Goal: Task Accomplishment & Management: Use online tool/utility

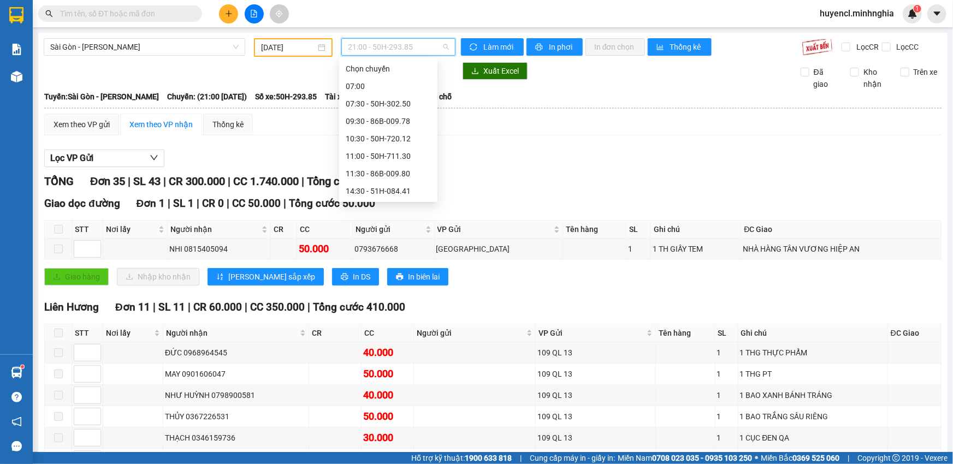
click at [396, 46] on span "21:00 - 50H-293.85" at bounding box center [398, 47] width 101 height 16
click at [394, 255] on div "21:00 - 50H-293.85" at bounding box center [388, 261] width 85 height 12
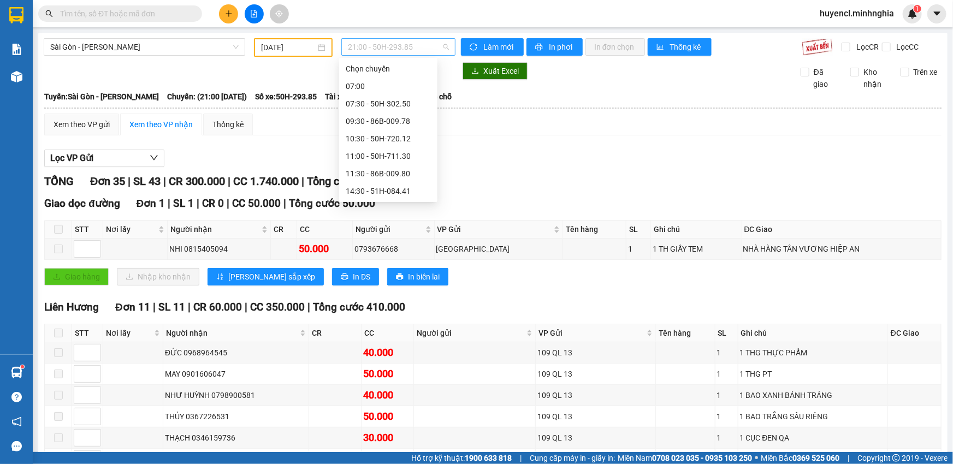
click at [385, 38] on div "21:00 - 50H-293.85" at bounding box center [398, 46] width 114 height 17
click at [397, 220] on div "17:00 (TC) - 50H-723.41" at bounding box center [388, 226] width 85 height 12
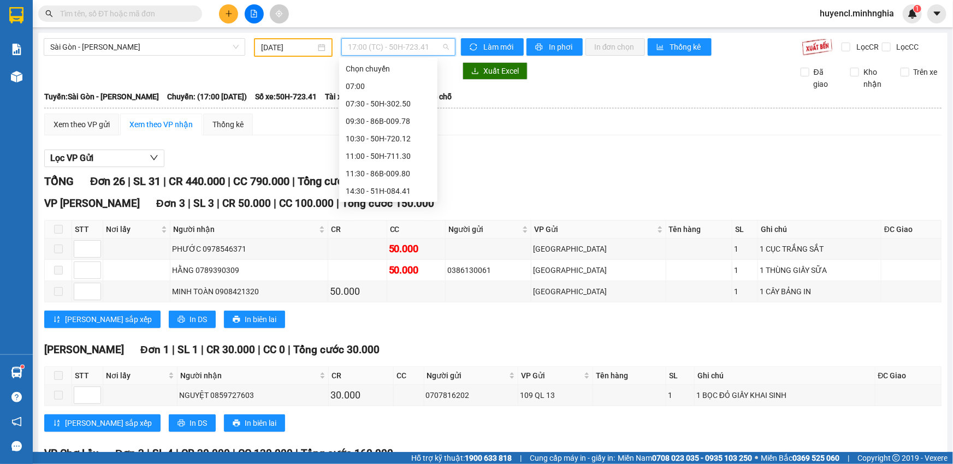
click at [388, 45] on span "17:00 (TC) - 50H-723.41" at bounding box center [398, 47] width 101 height 16
click at [281, 44] on input "[DATE]" at bounding box center [288, 47] width 55 height 12
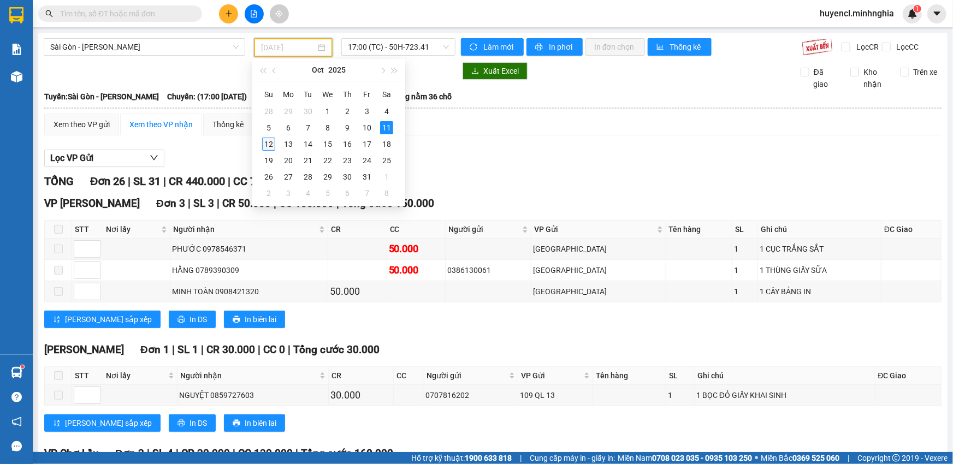
click at [272, 142] on div "12" at bounding box center [268, 144] width 13 height 13
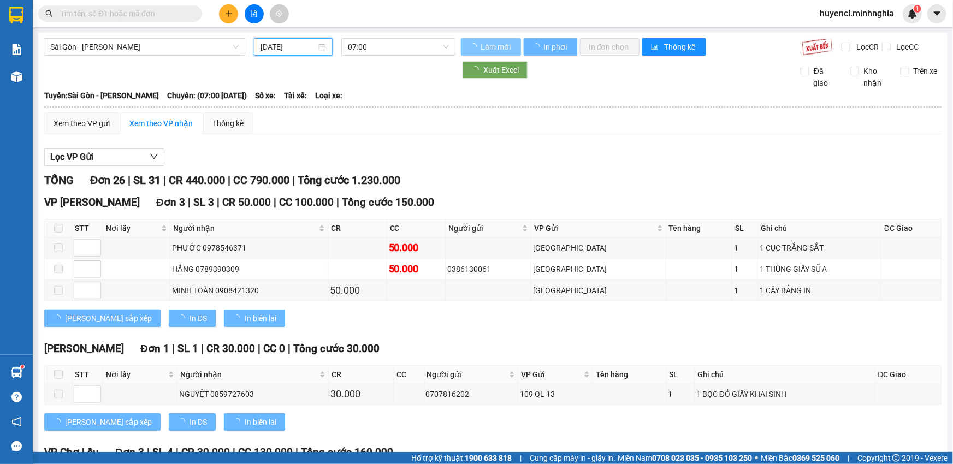
type input "[DATE]"
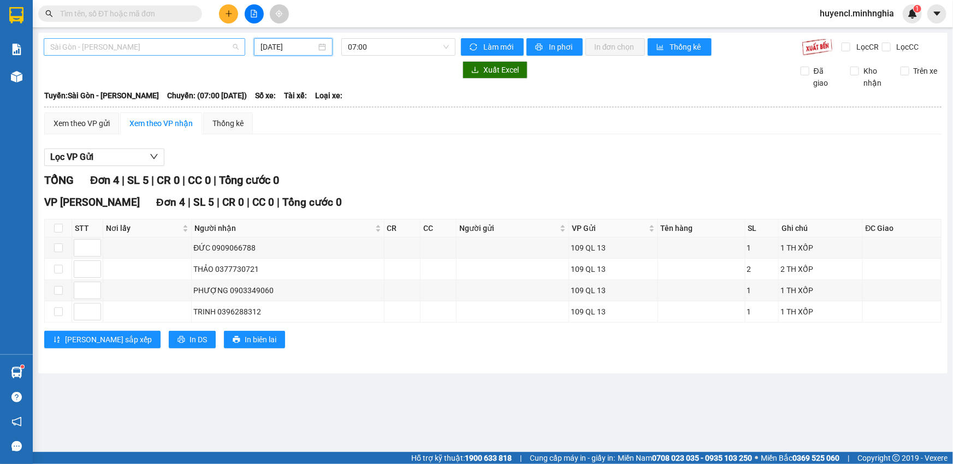
drag, startPoint x: 166, startPoint y: 42, endPoint x: 169, endPoint y: 55, distance: 13.4
click at [167, 47] on span "Sài Gòn - [PERSON_NAME]" at bounding box center [144, 47] width 188 height 16
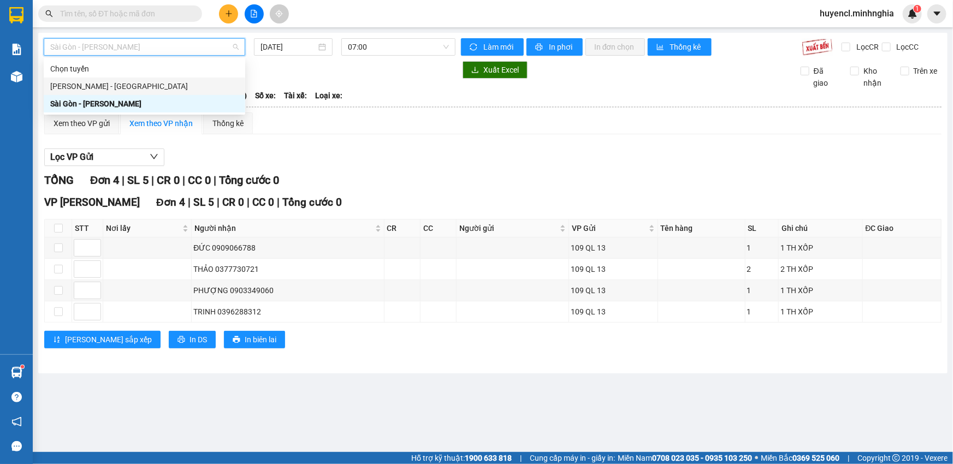
click at [180, 92] on div "[PERSON_NAME] - [GEOGRAPHIC_DATA]" at bounding box center [144, 86] width 201 height 17
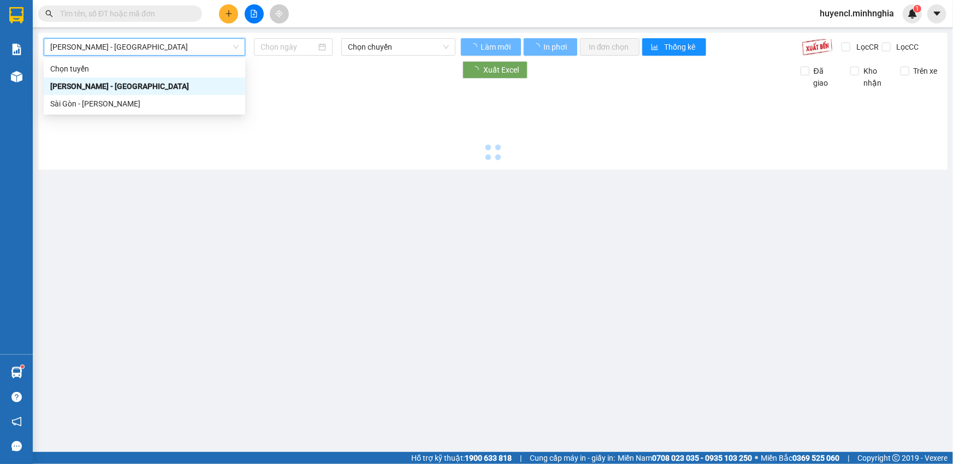
type input "[DATE]"
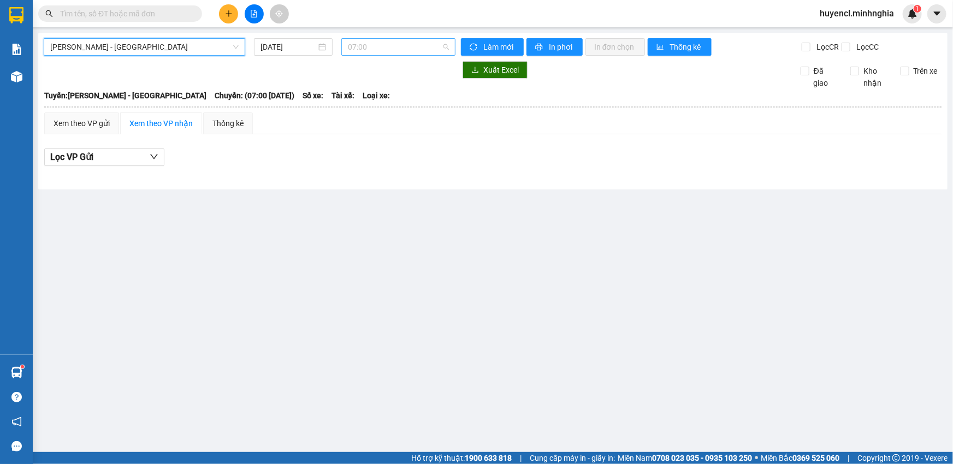
click at [399, 50] on span "07:00" at bounding box center [398, 47] width 101 height 16
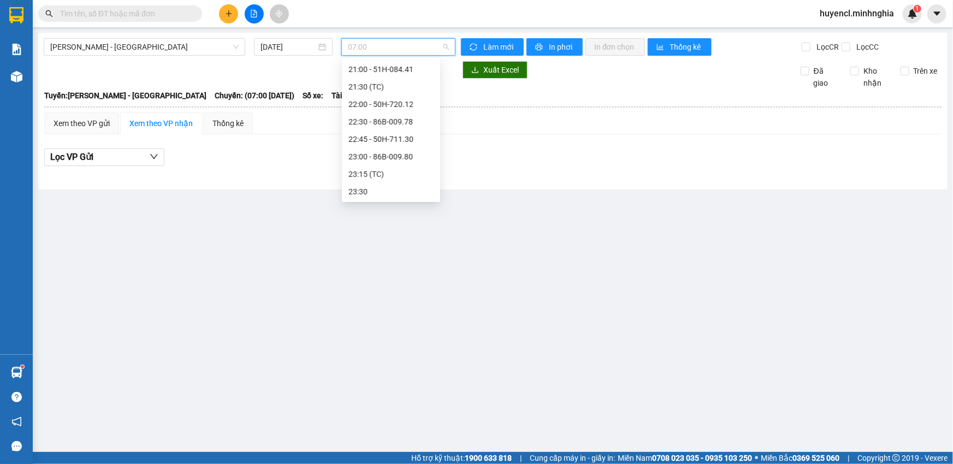
scroll to position [17, 0]
click at [364, 47] on span "07:00" at bounding box center [398, 47] width 101 height 16
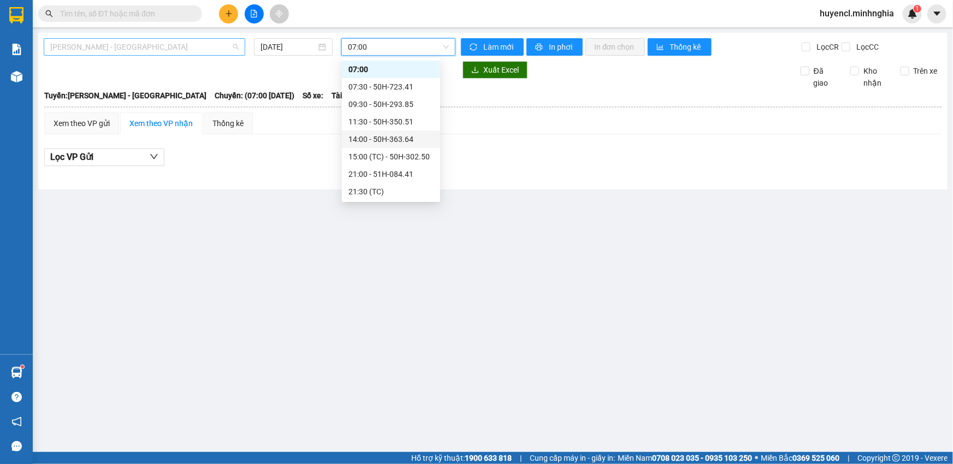
click at [104, 49] on span "[PERSON_NAME] - [GEOGRAPHIC_DATA]" at bounding box center [144, 47] width 188 height 16
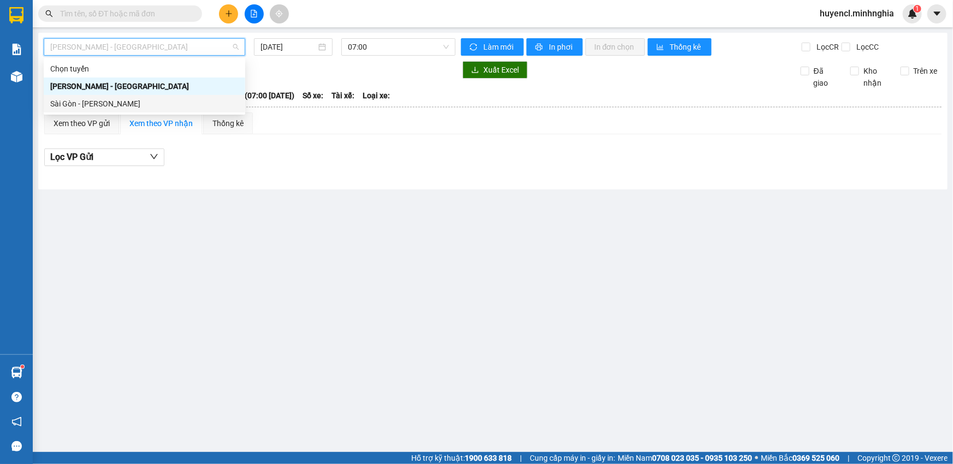
click at [118, 111] on div "Sài Gòn - [PERSON_NAME]" at bounding box center [144, 103] width 201 height 17
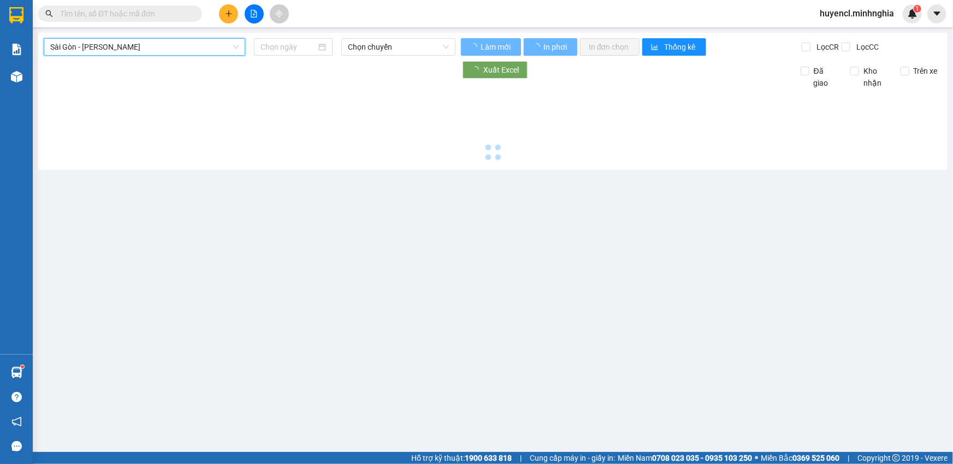
type input "[DATE]"
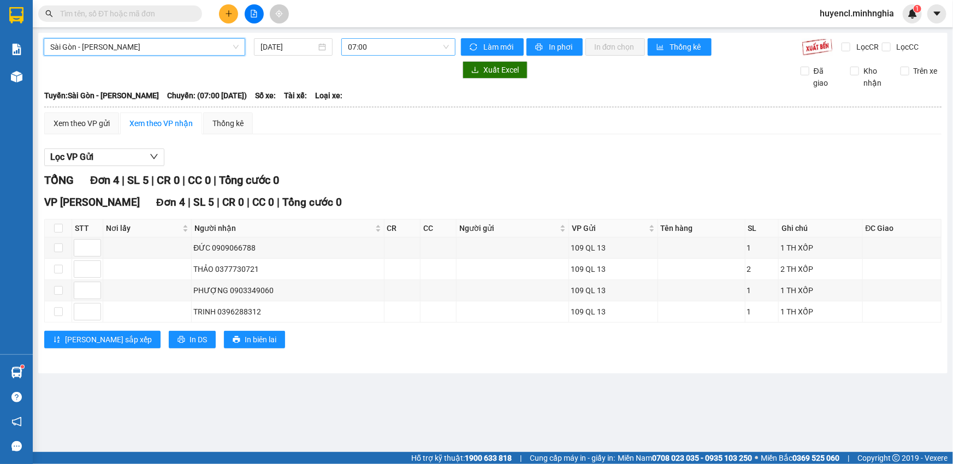
click at [406, 46] on span "07:00" at bounding box center [398, 47] width 101 height 16
